Goal: Navigation & Orientation: Find specific page/section

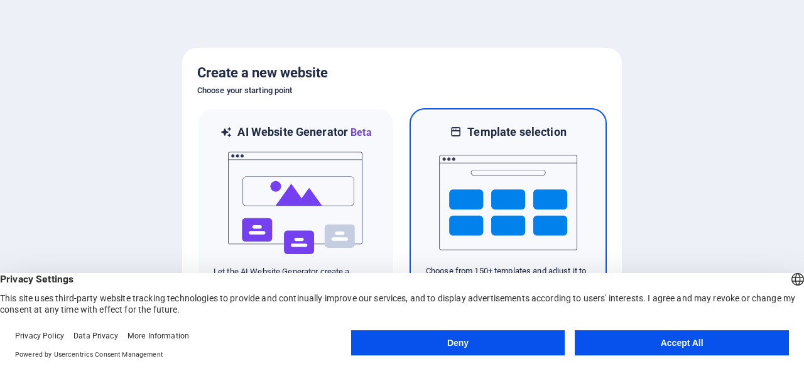
click at [452, 183] on img at bounding box center [508, 203] width 138 height 126
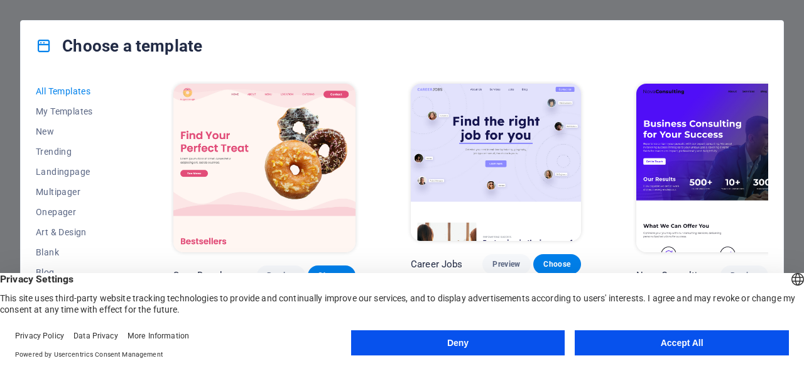
click at [649, 350] on button "Accept All" at bounding box center [682, 342] width 214 height 25
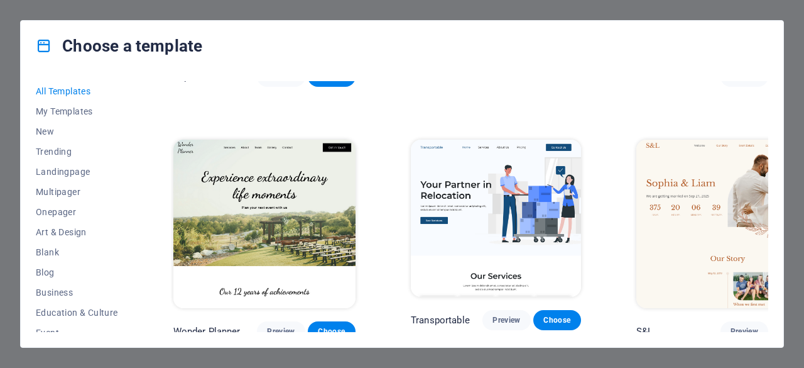
scroll to position [702, 0]
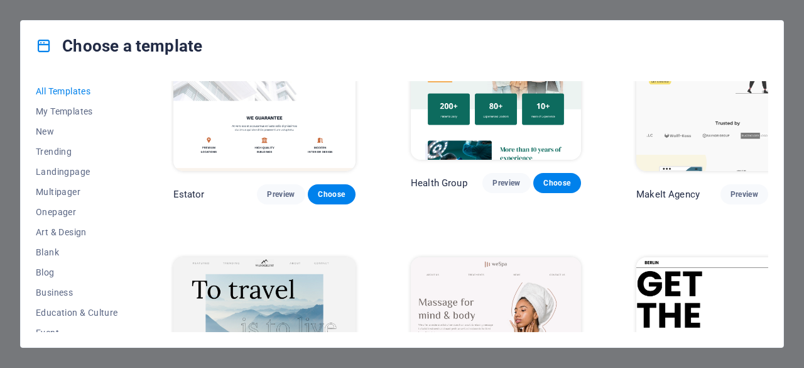
scroll to position [2651, 0]
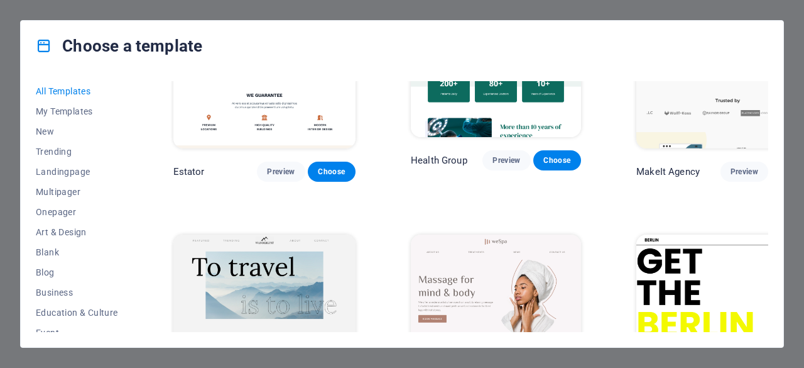
click at [777, 143] on div "All Templates My Templates New Trending Landingpage Multipager Onepager Art & D…" at bounding box center [402, 209] width 763 height 276
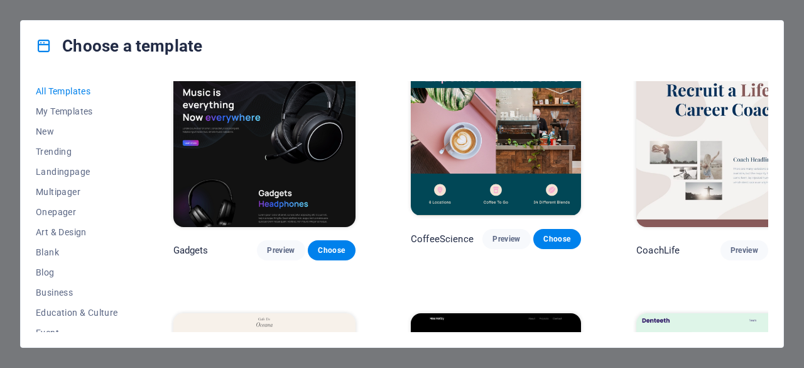
scroll to position [3103, 0]
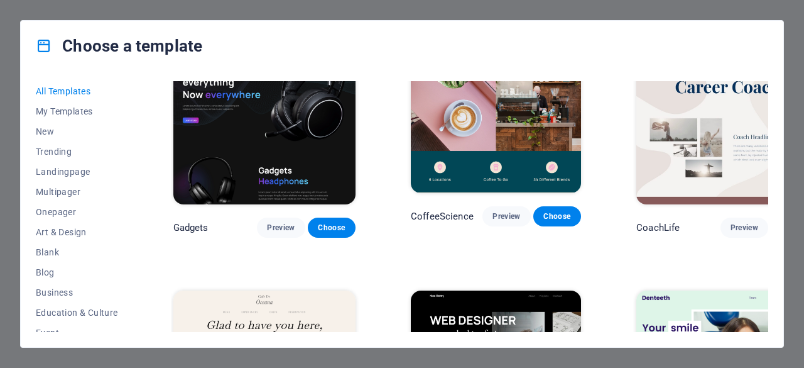
click at [767, 148] on div "All Templates My Templates New Trending Landingpage Multipager Onepager Art & D…" at bounding box center [402, 209] width 763 height 276
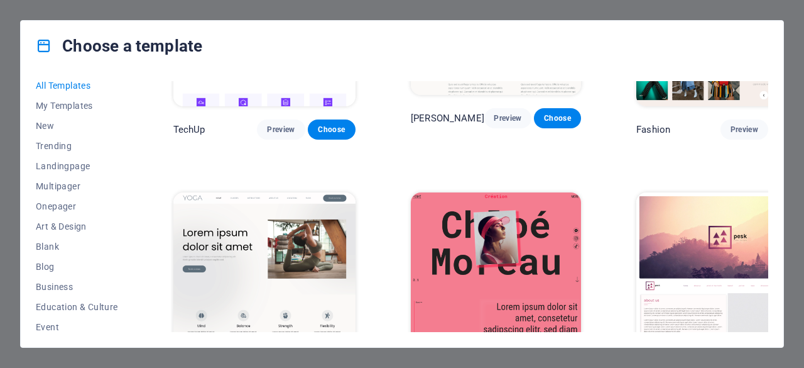
scroll to position [8, 0]
click at [84, 158] on span "Landingpage" at bounding box center [77, 163] width 82 height 10
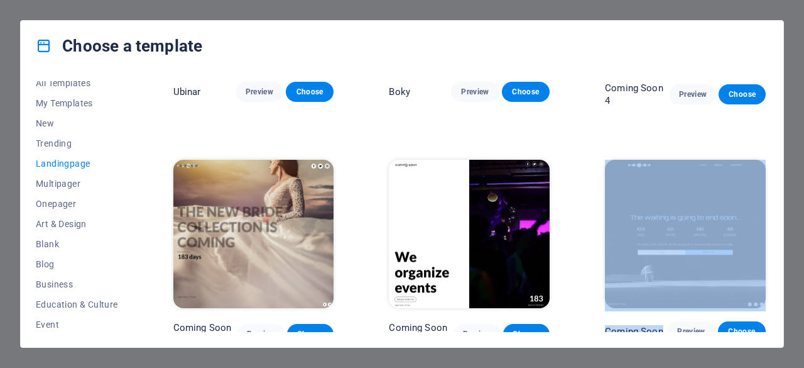
drag, startPoint x: 769, startPoint y: 309, endPoint x: 765, endPoint y: 290, distance: 18.6
click at [765, 290] on div "All Templates My Templates New Trending Landingpage Multipager Onepager Art & D…" at bounding box center [402, 209] width 763 height 276
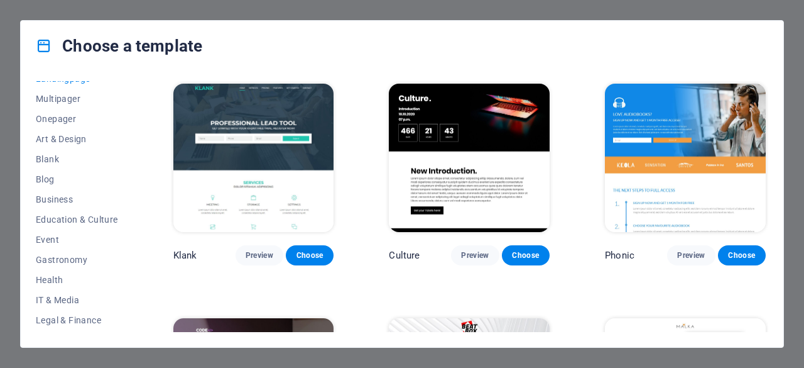
scroll to position [94, 0]
click at [67, 197] on span "Business" at bounding box center [77, 199] width 82 height 10
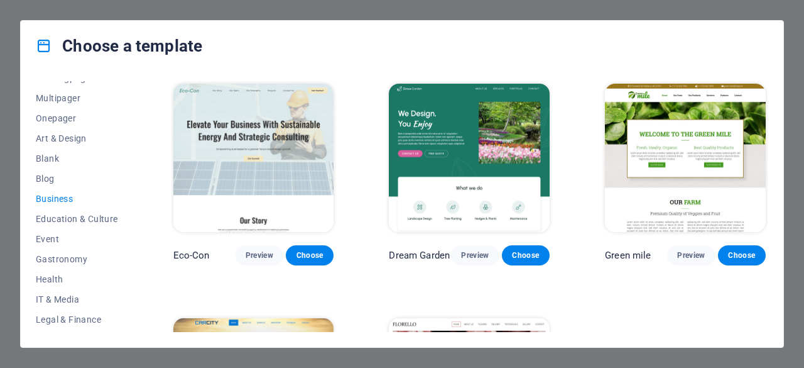
drag, startPoint x: 765, startPoint y: 126, endPoint x: 771, endPoint y: 160, distance: 34.5
click at [771, 160] on div "All Templates My Templates New Trending Landingpage Multipager Onepager Art & D…" at bounding box center [402, 209] width 763 height 276
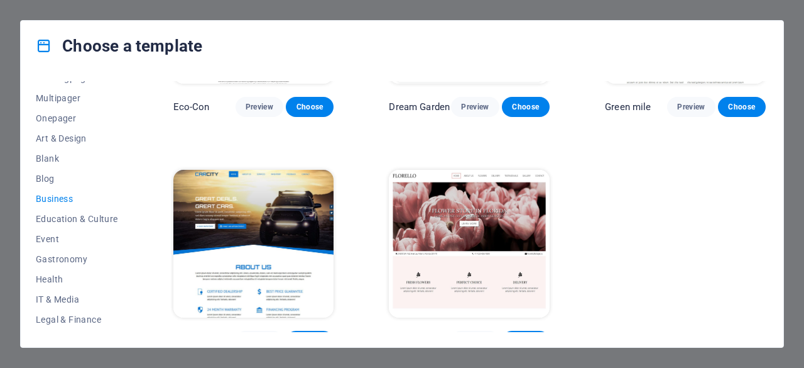
scroll to position [168, 0]
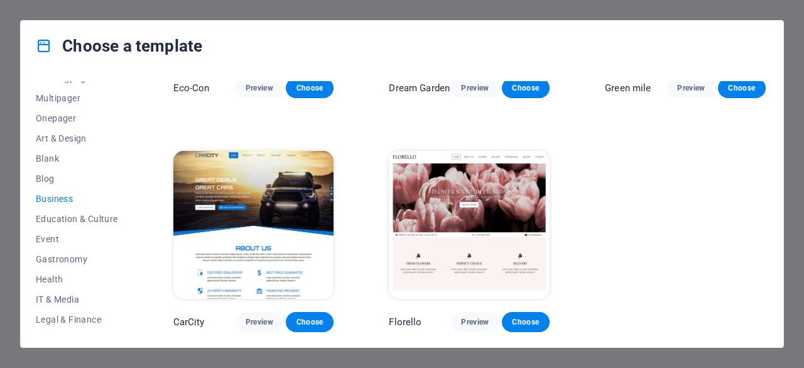
drag, startPoint x: 134, startPoint y: 199, endPoint x: 134, endPoint y: 219, distance: 20.1
click at [134, 219] on div "All Templates My Templates New Trending Landingpage Multipager Onepager Art & D…" at bounding box center [402, 209] width 763 height 276
drag, startPoint x: 132, startPoint y: 224, endPoint x: 134, endPoint y: 244, distance: 20.3
click at [133, 244] on div "All Templates My Templates New Trending Landingpage Multipager Onepager Art & D…" at bounding box center [84, 206] width 97 height 251
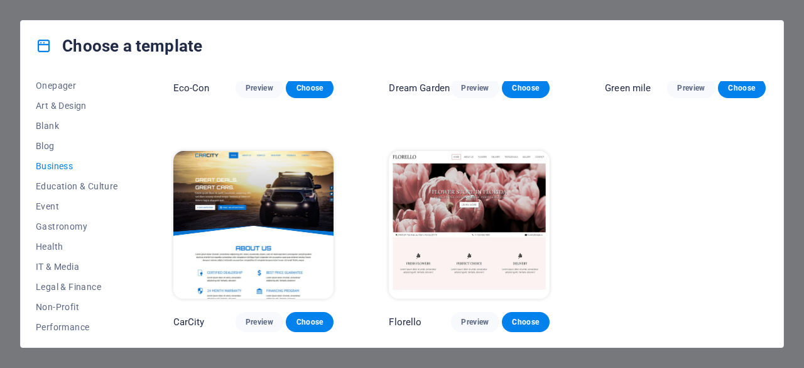
scroll to position [0, 0]
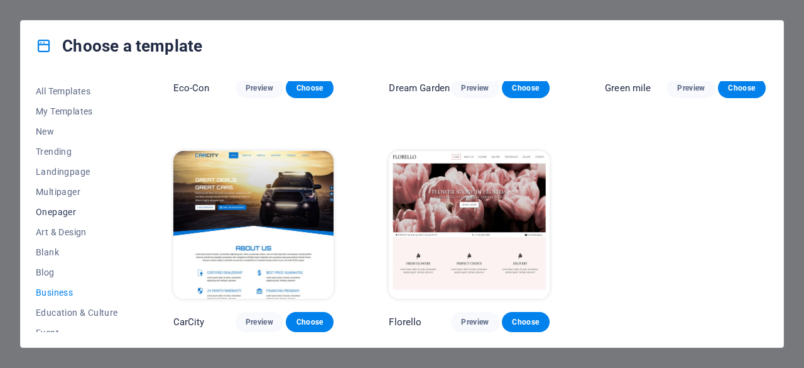
click at [74, 209] on span "Onepager" at bounding box center [77, 212] width 82 height 10
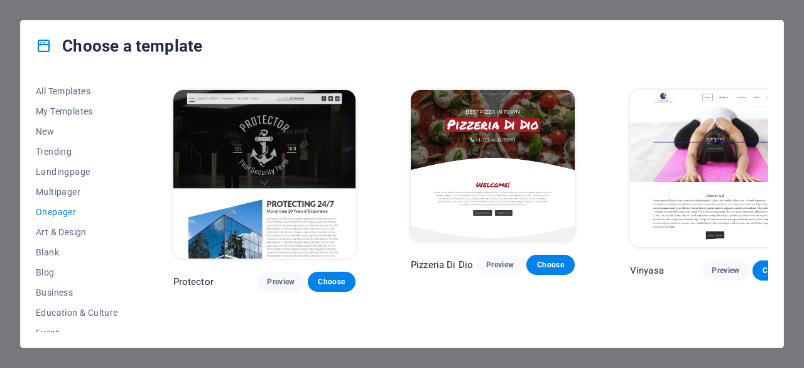
scroll to position [2061, 0]
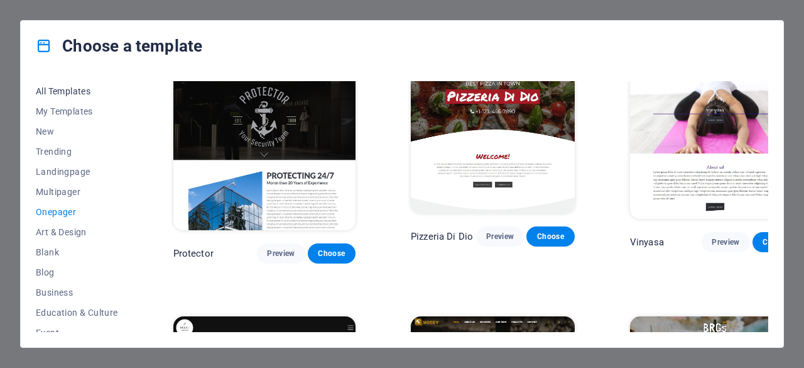
click at [98, 88] on span "All Templates" at bounding box center [77, 91] width 82 height 10
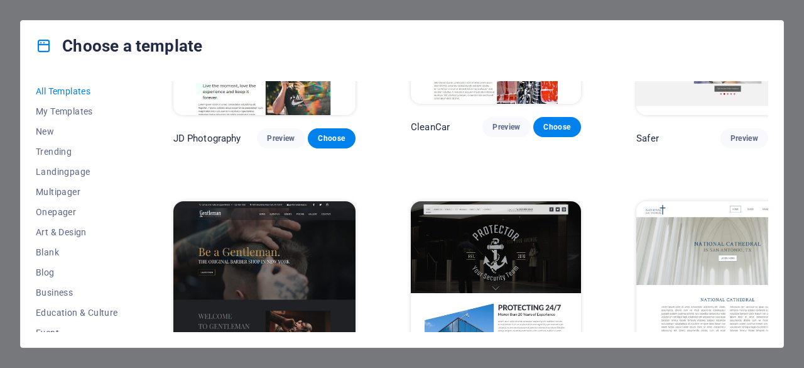
click at [770, 112] on div "All Templates My Templates New Trending Landingpage Multipager Onepager Art & D…" at bounding box center [402, 209] width 763 height 276
